Goal: Information Seeking & Learning: Learn about a topic

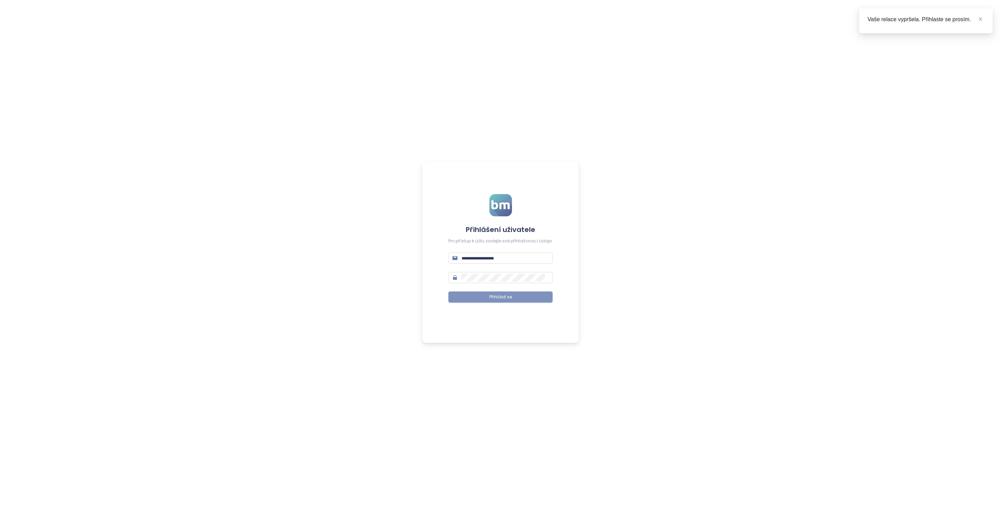
type input "**********"
click at [487, 296] on button "Přihlásit se" at bounding box center [500, 296] width 104 height 11
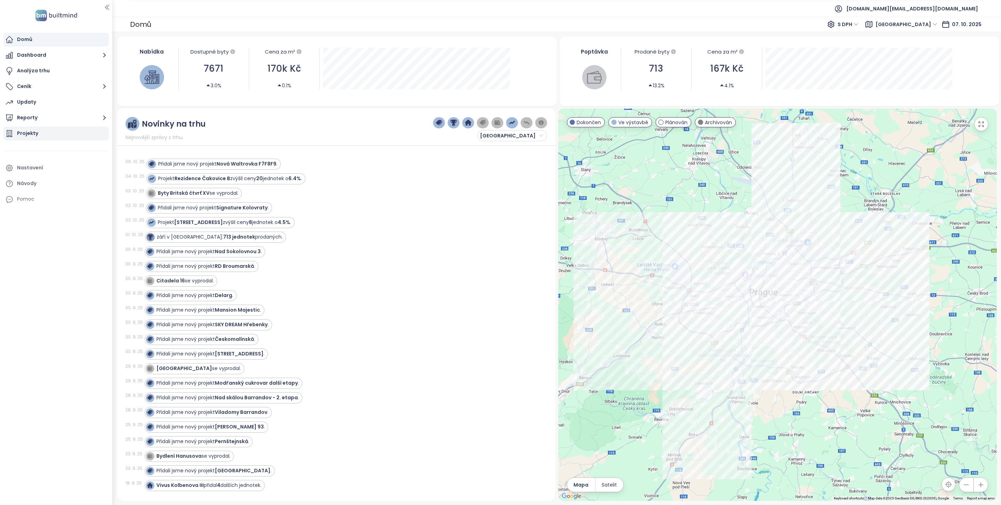
click at [54, 137] on div "Projekty" at bounding box center [55, 134] width 105 height 14
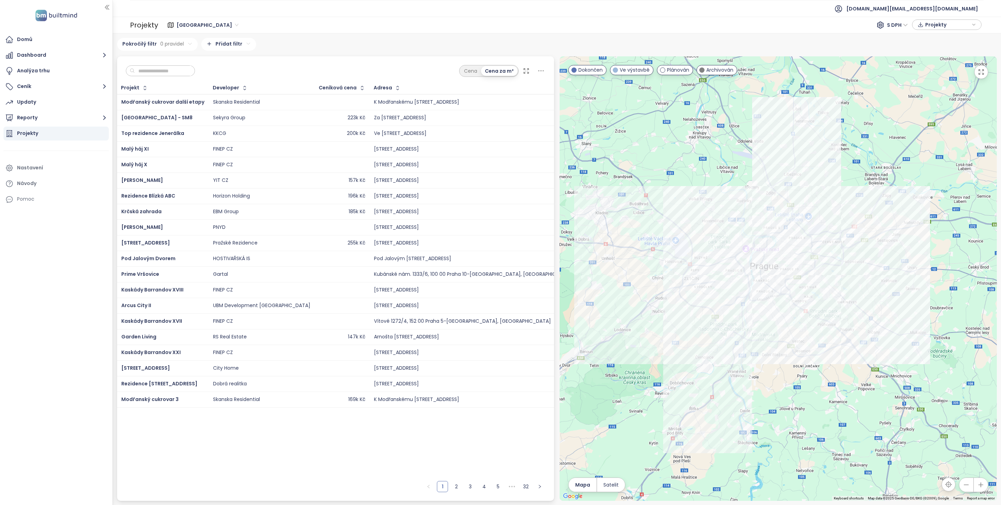
click at [165, 64] on div "Cena Cena za m²" at bounding box center [335, 69] width 437 height 26
click at [165, 69] on input "text" at bounding box center [163, 71] width 56 height 10
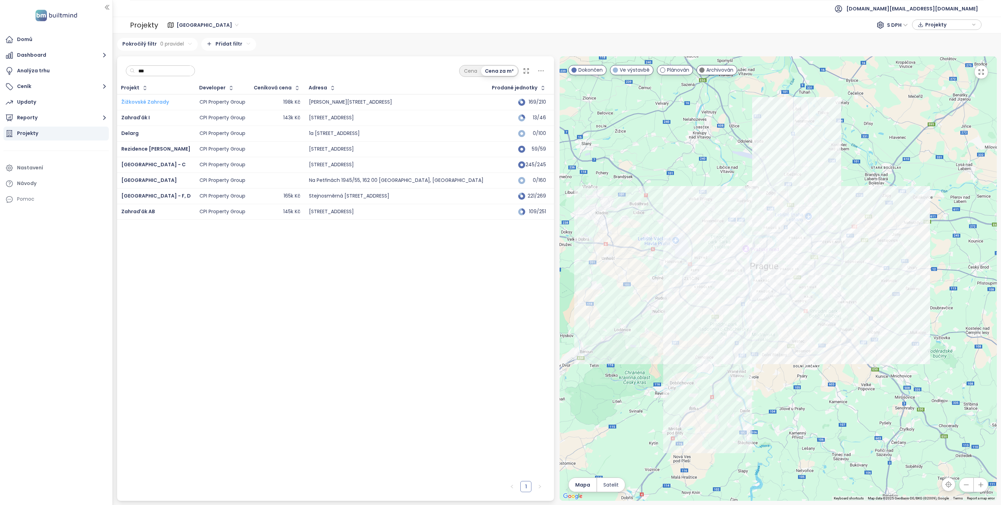
type input "***"
click at [152, 101] on span "Žižkovské Zahrady" at bounding box center [145, 101] width 48 height 7
click at [142, 115] on span "Zahraďák I" at bounding box center [135, 117] width 29 height 7
click at [149, 195] on span "[GEOGRAPHIC_DATA] - F, D" at bounding box center [156, 195] width 70 height 7
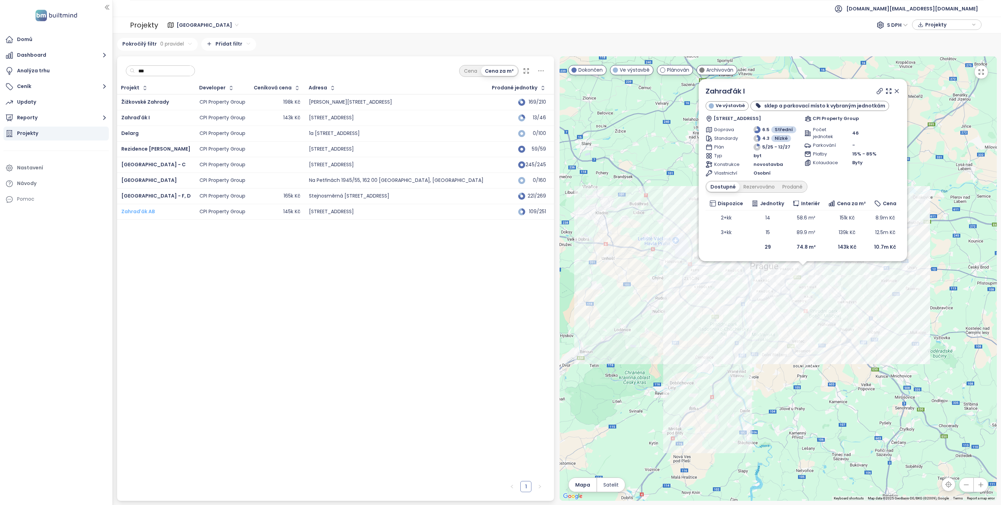
click at [146, 213] on span "Zahraďák AB" at bounding box center [138, 211] width 34 height 7
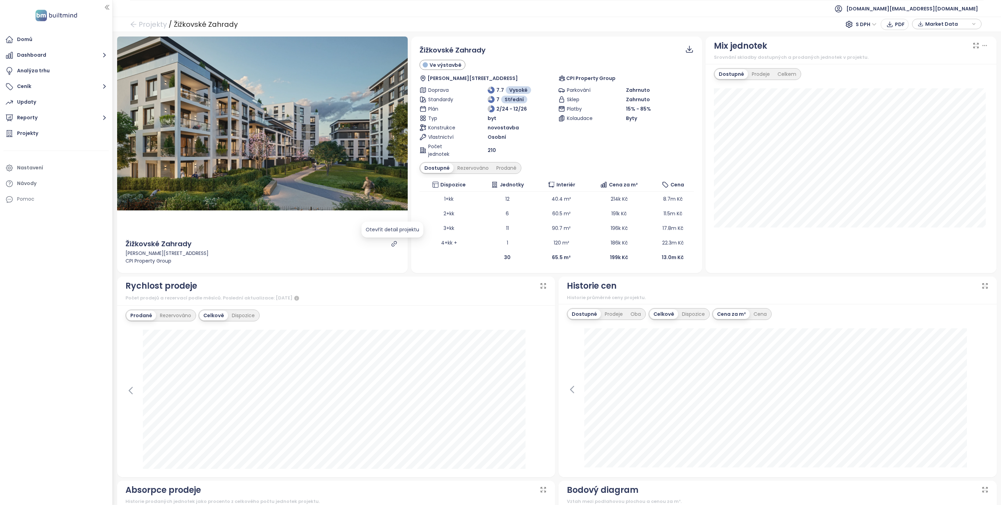
click at [391, 247] on icon "link" at bounding box center [394, 244] width 6 height 6
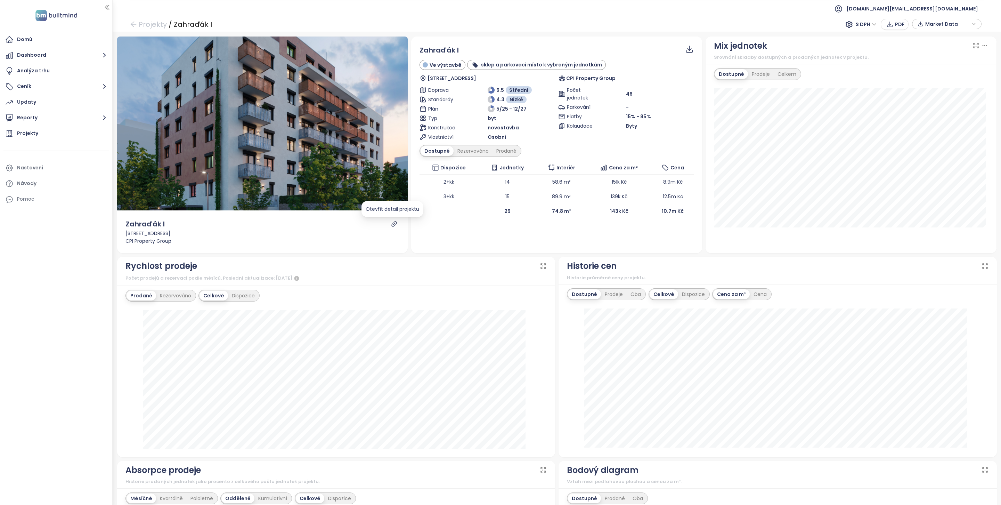
click at [391, 225] on icon "link" at bounding box center [394, 224] width 6 height 6
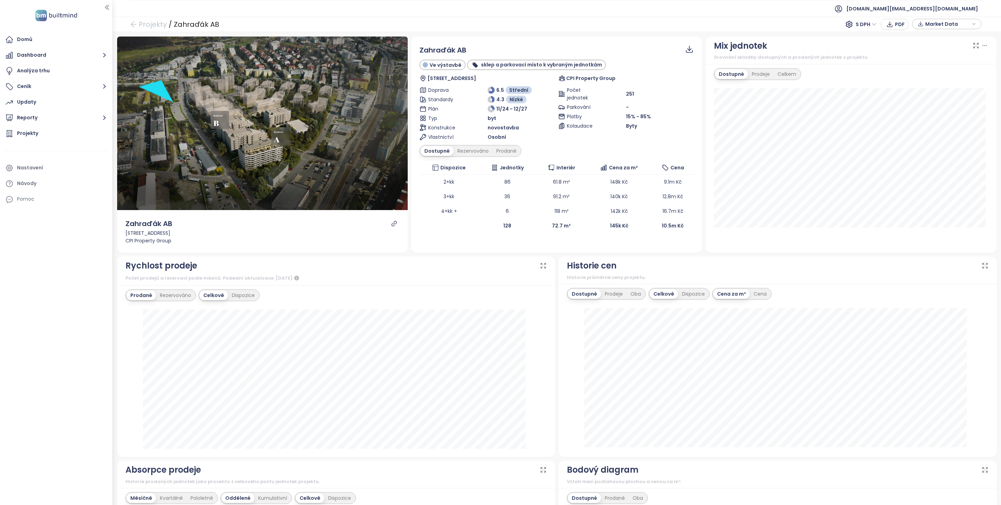
click at [392, 221] on icon "link" at bounding box center [394, 223] width 5 height 5
